Goal: Information Seeking & Learning: Learn about a topic

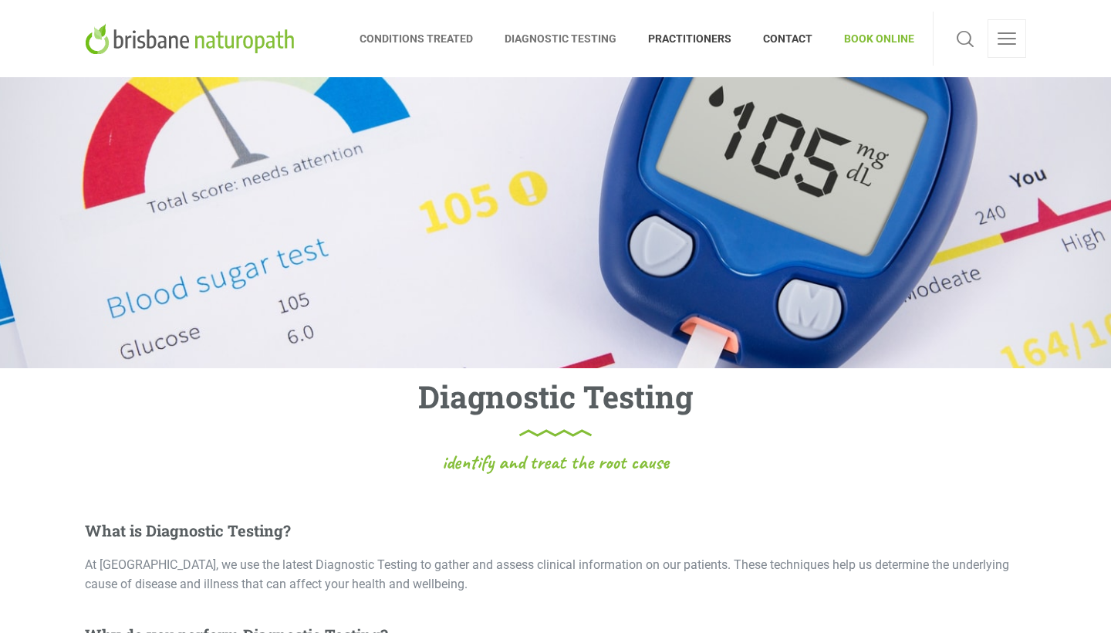
click at [440, 42] on span "CONDITIONS TREATED" at bounding box center [424, 38] width 130 height 25
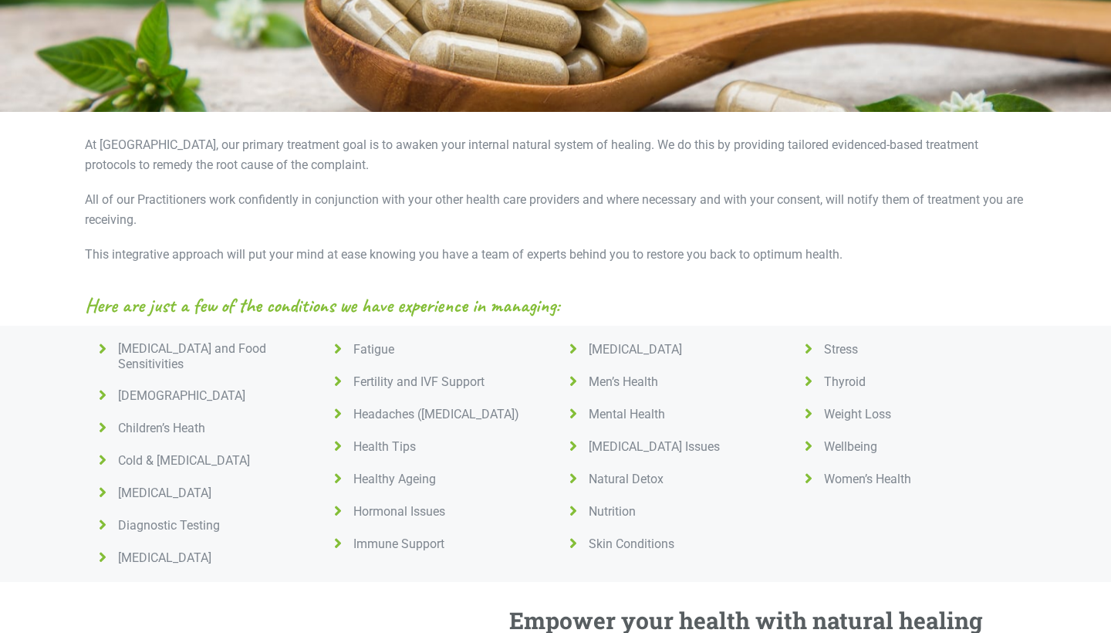
scroll to position [431, 0]
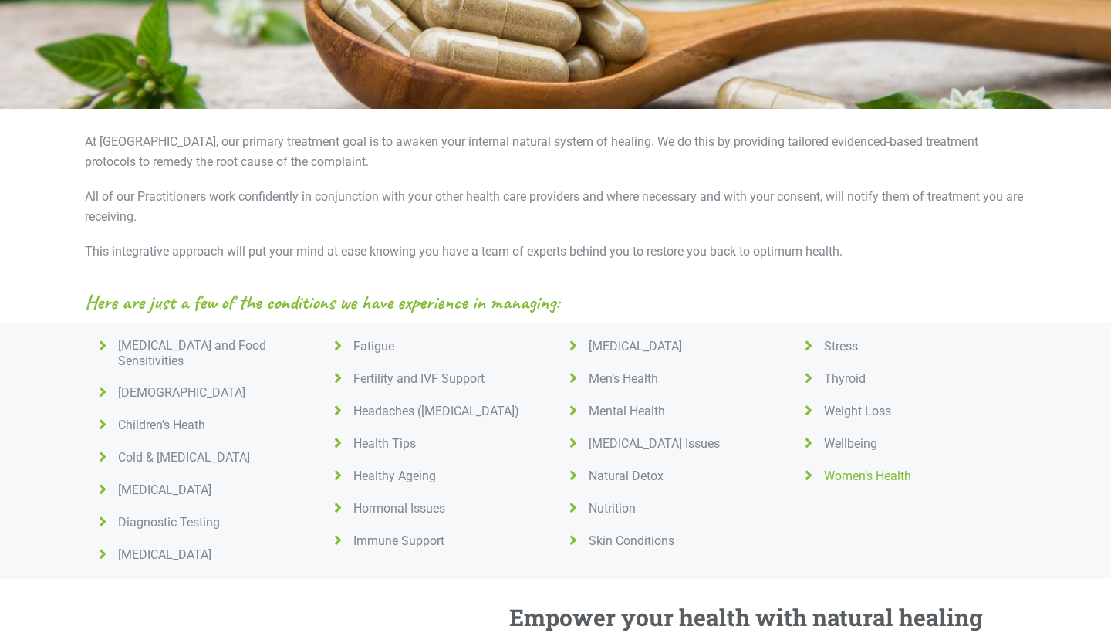
click at [844, 470] on span "Women’s Health" at bounding box center [864, 475] width 93 height 15
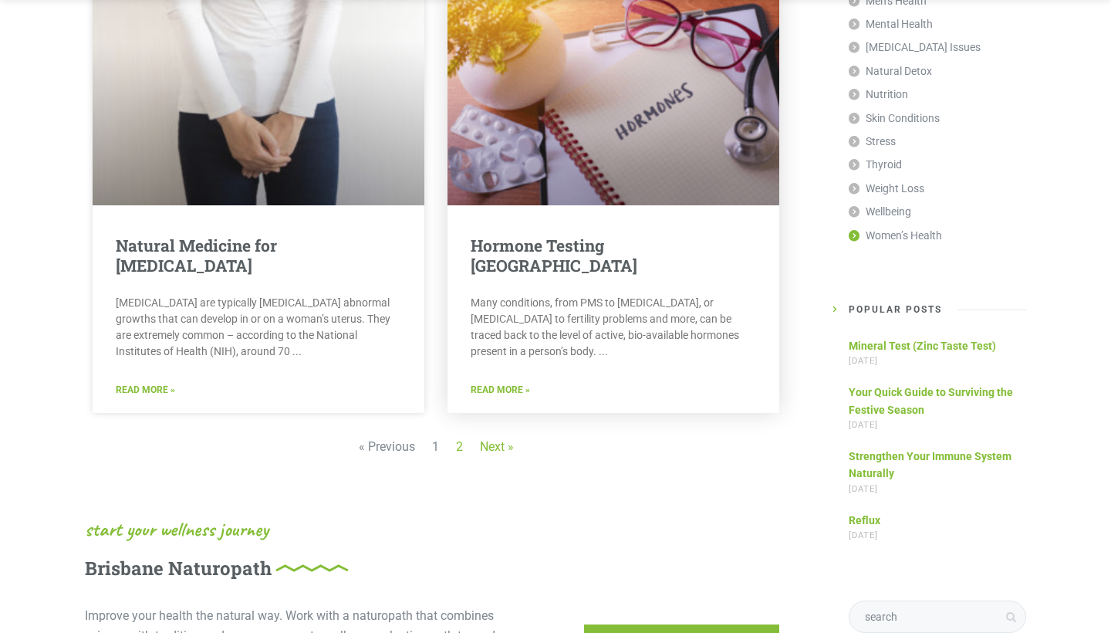
scroll to position [2049, 0]
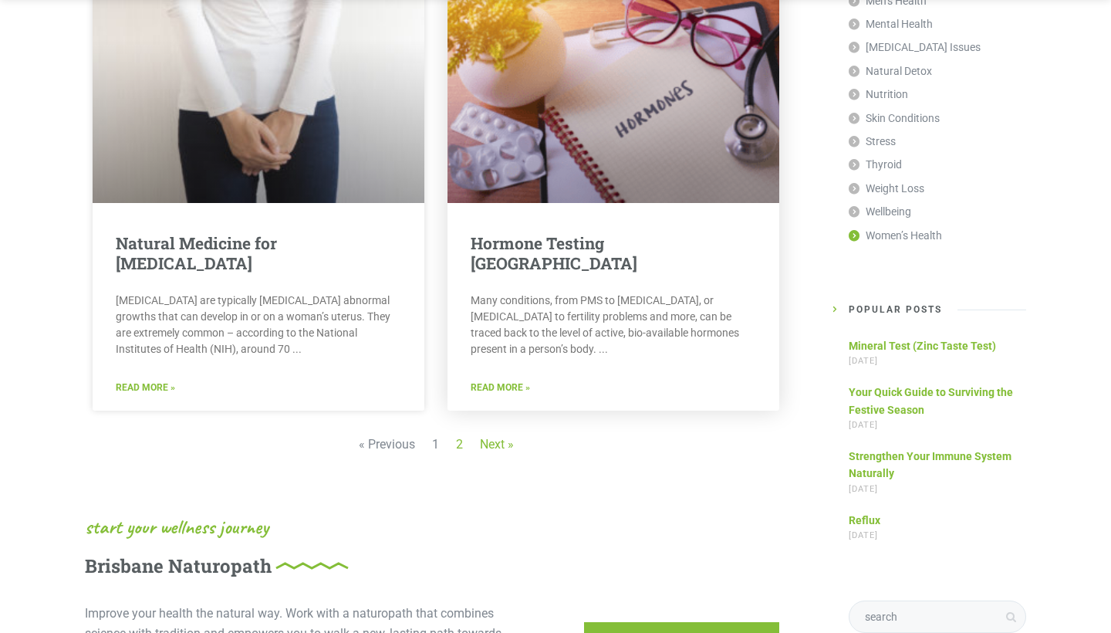
click at [530, 232] on link "Hormone Testing [GEOGRAPHIC_DATA]" at bounding box center [554, 252] width 167 height 41
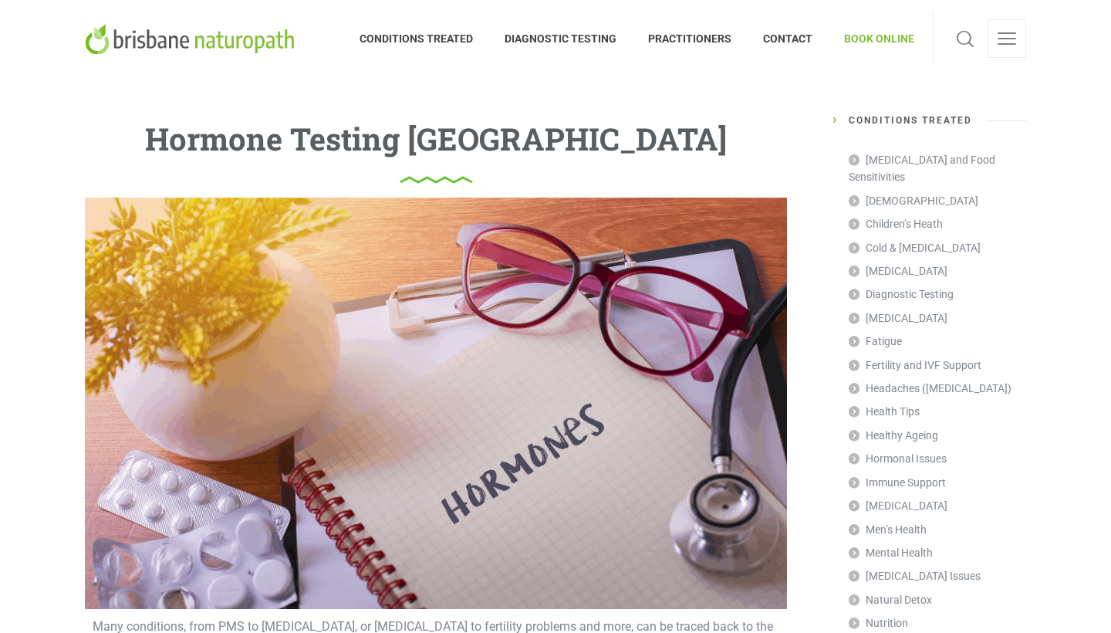
click at [1009, 43] on span at bounding box center [1006, 44] width 19 height 2
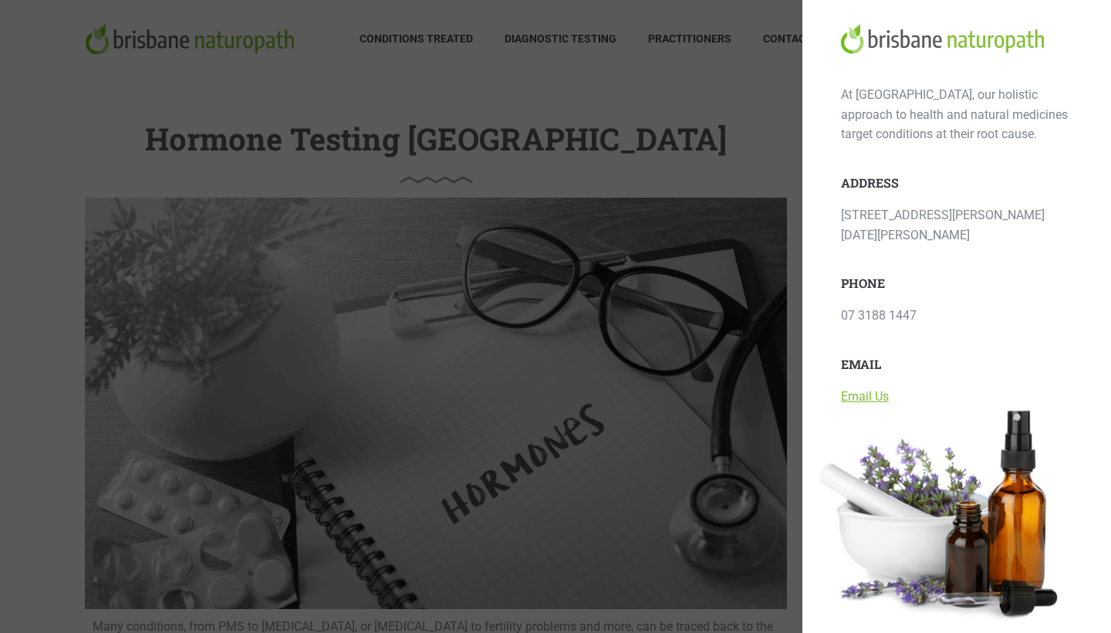
click at [772, 119] on div at bounding box center [555, 316] width 1111 height 633
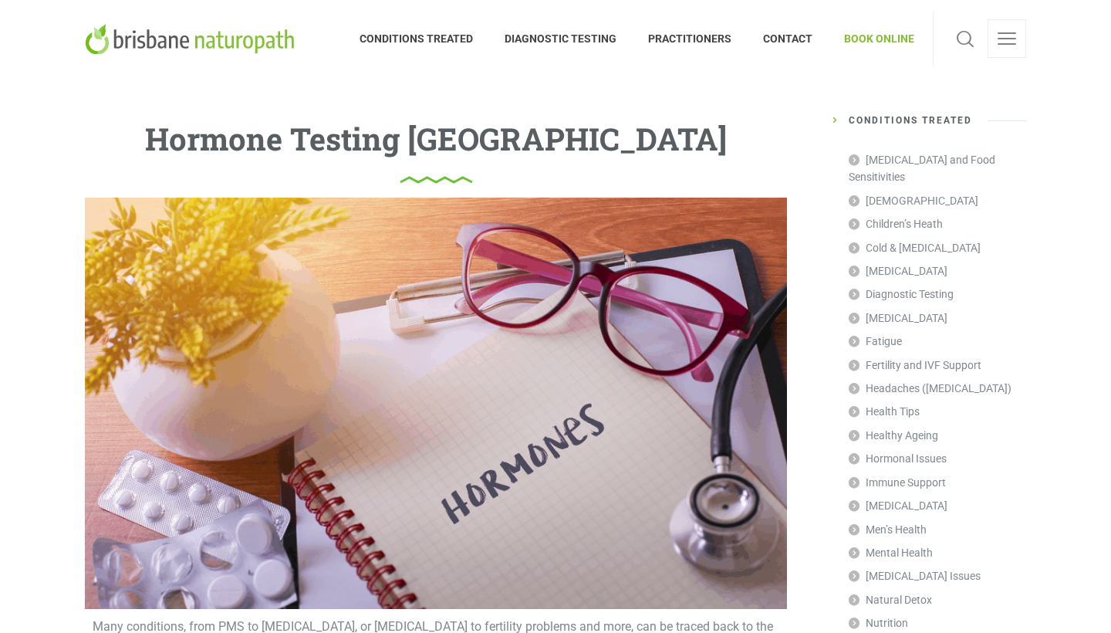
click at [893, 39] on span "BOOK ONLINE" at bounding box center [871, 38] width 86 height 25
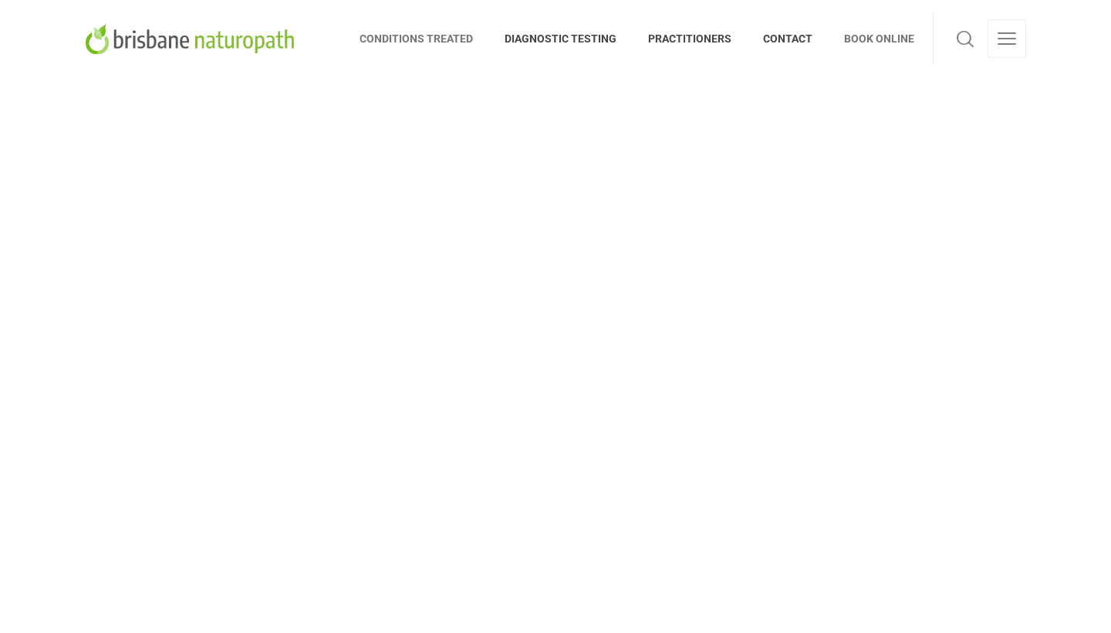
click at [450, 39] on span "CONDITIONS TREATED" at bounding box center [424, 38] width 130 height 25
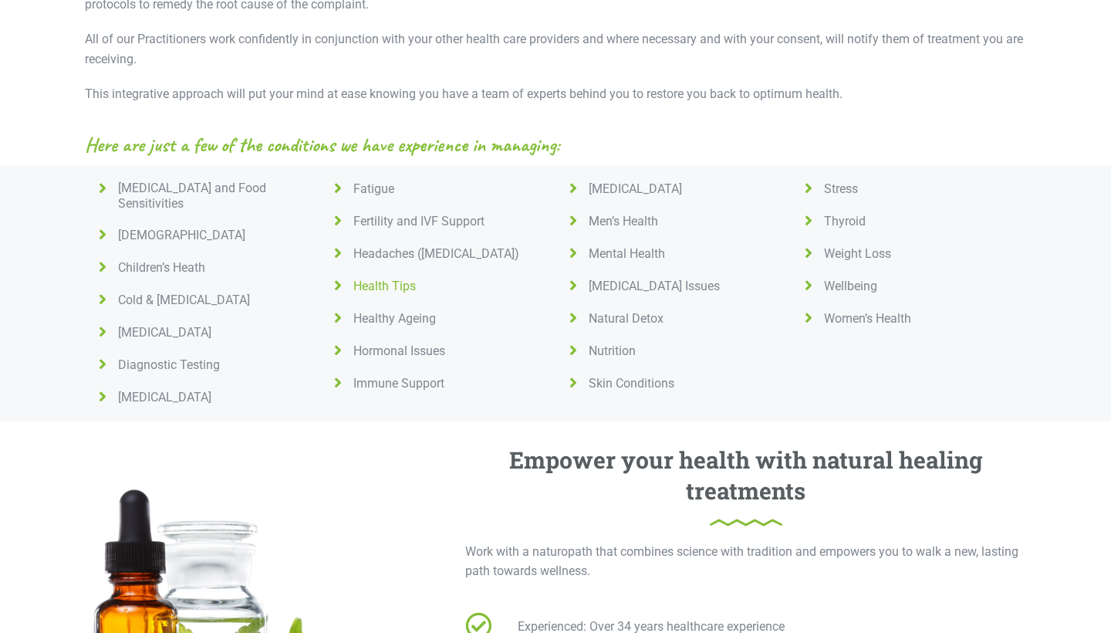
scroll to position [600, 0]
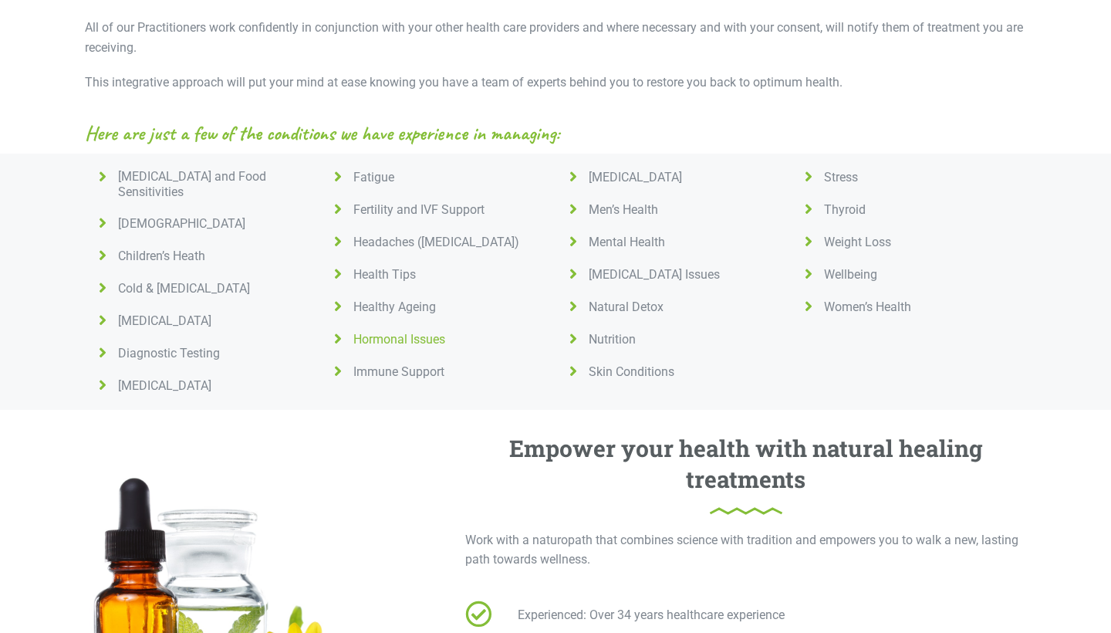
click at [408, 336] on span "Hormonal Issues" at bounding box center [396, 339] width 98 height 15
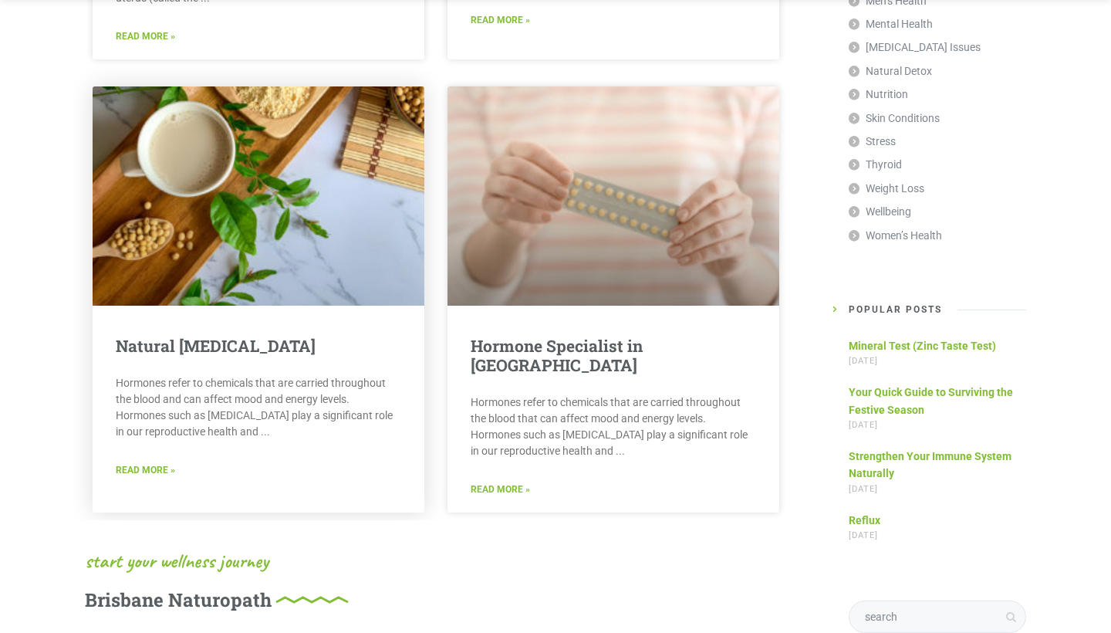
scroll to position [609, 0]
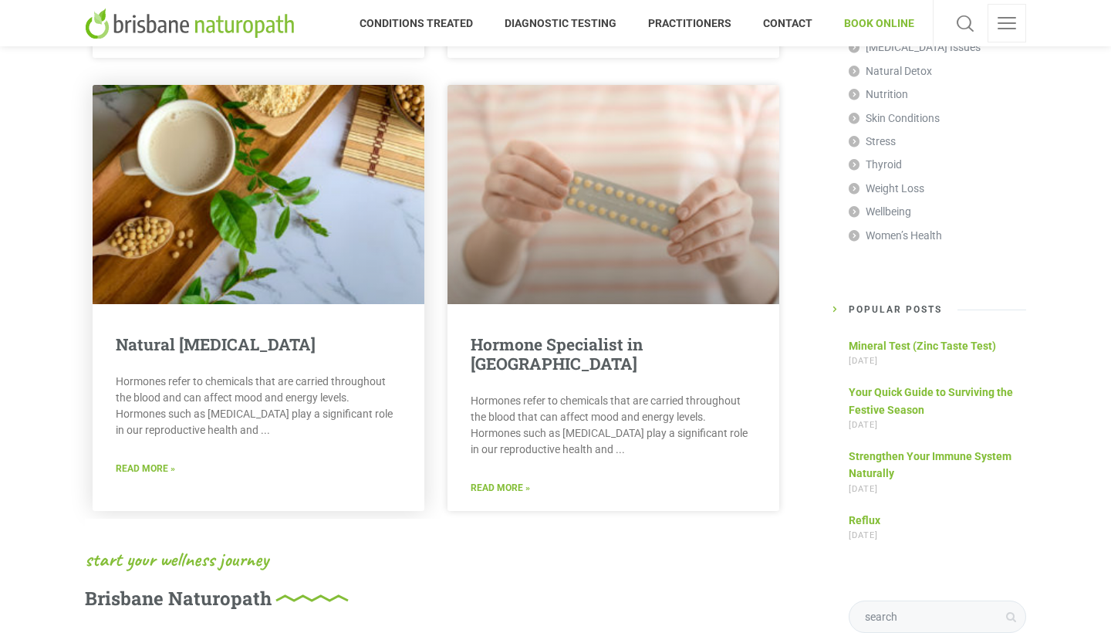
click at [149, 476] on link "Read More »" at bounding box center [145, 468] width 59 height 15
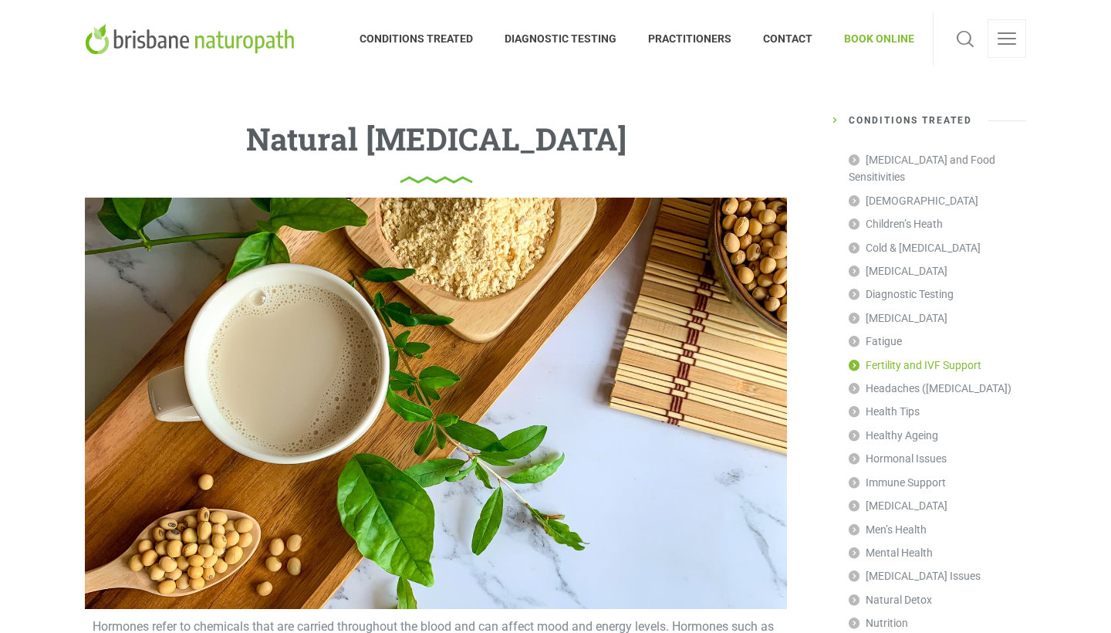
click at [901, 353] on link "Fertility and IVF Support" at bounding box center [915, 364] width 133 height 23
